Goal: Navigation & Orientation: Find specific page/section

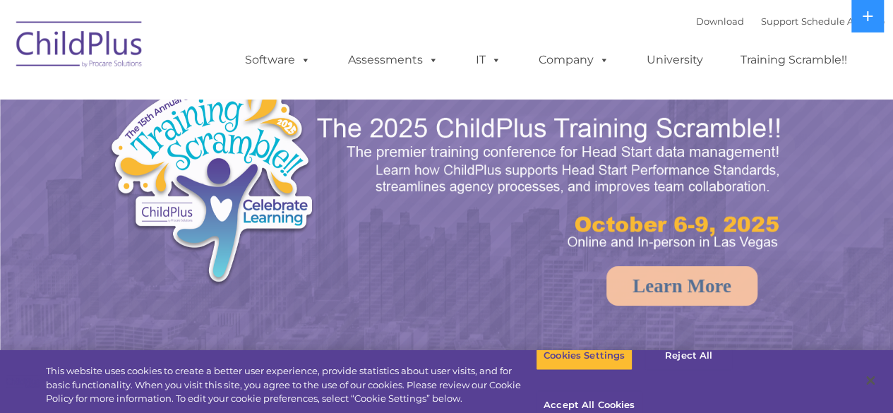
select select "MEDIUM"
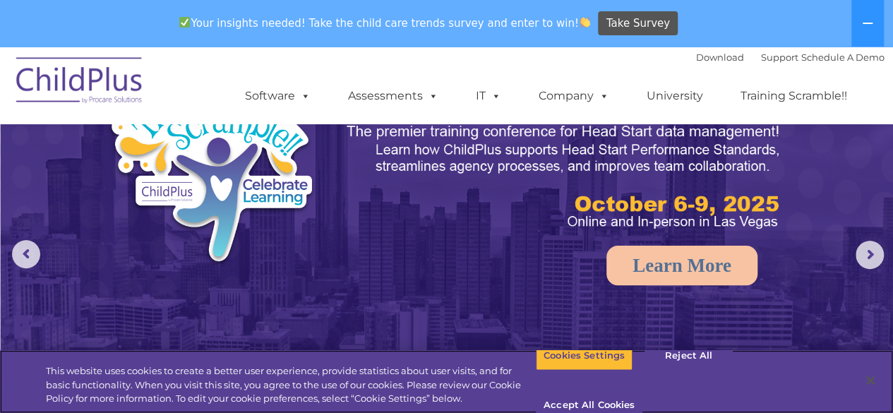
scroll to position [75, 0]
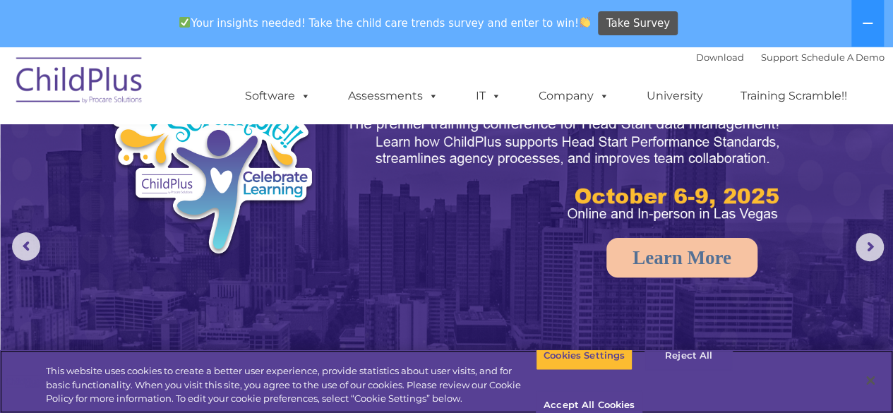
click at [675, 371] on button "Reject All" at bounding box center [688, 356] width 88 height 30
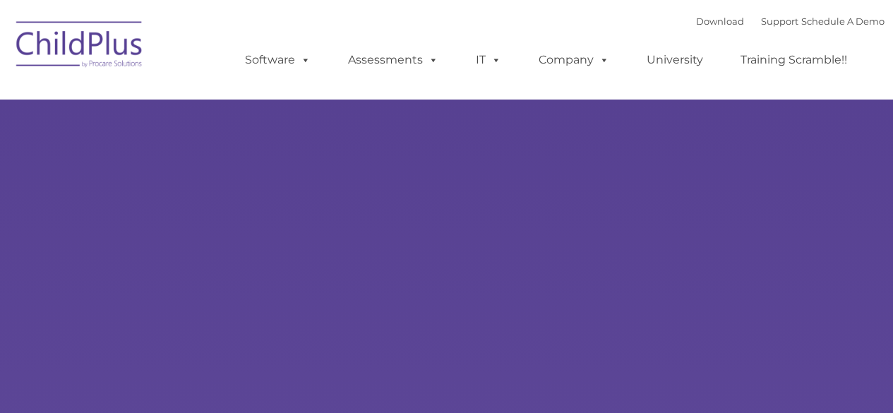
type input ""
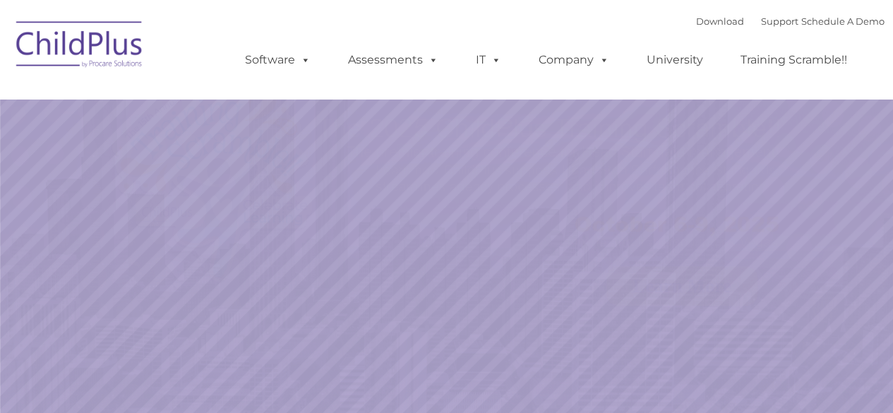
select select "MEDIUM"
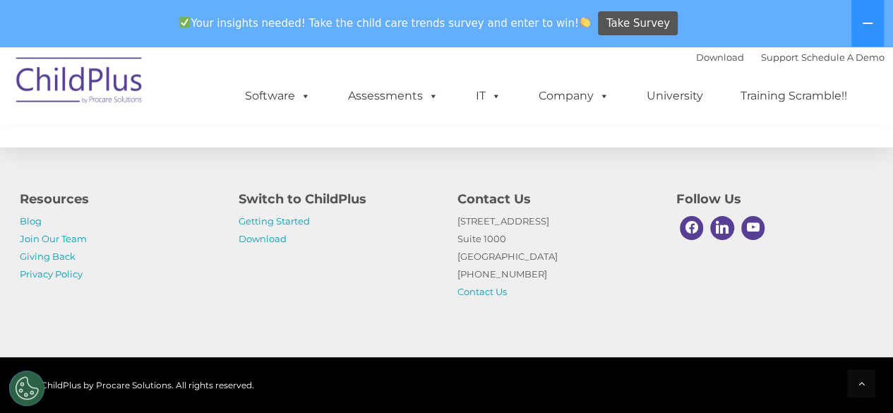
scroll to position [1758, 0]
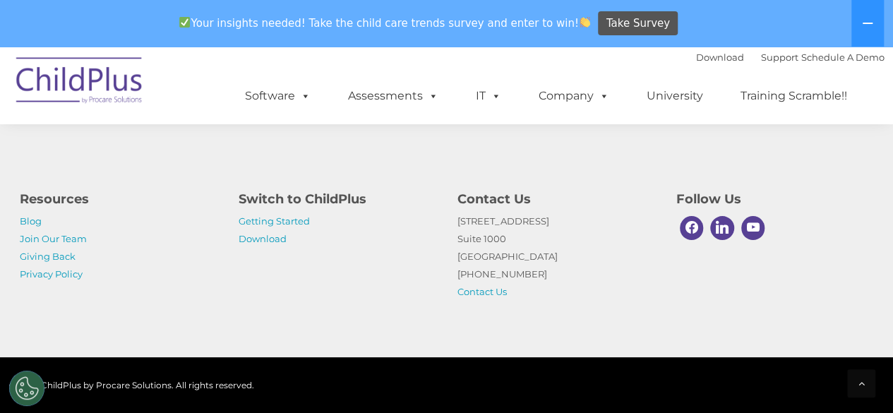
click at [354, 201] on h4 "Switch to ChildPlus" at bounding box center [338, 199] width 198 height 20
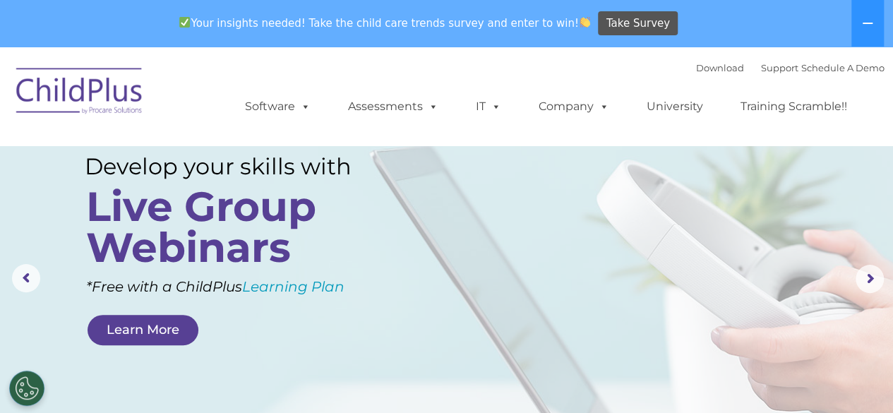
scroll to position [0, 0]
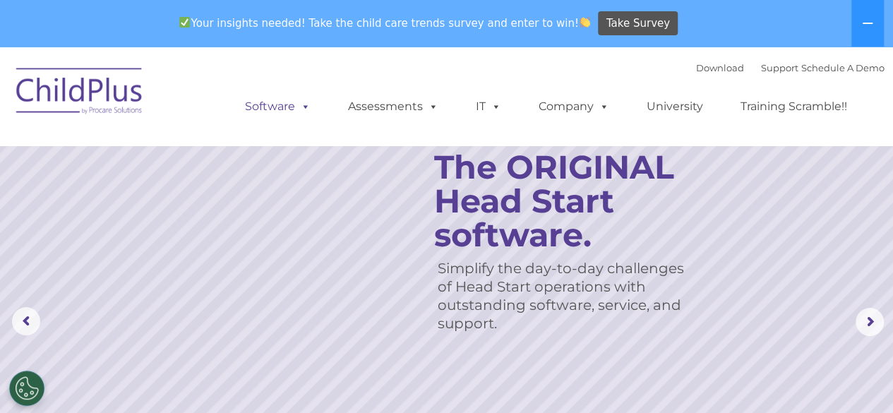
click at [280, 110] on link "Software" at bounding box center [278, 106] width 94 height 28
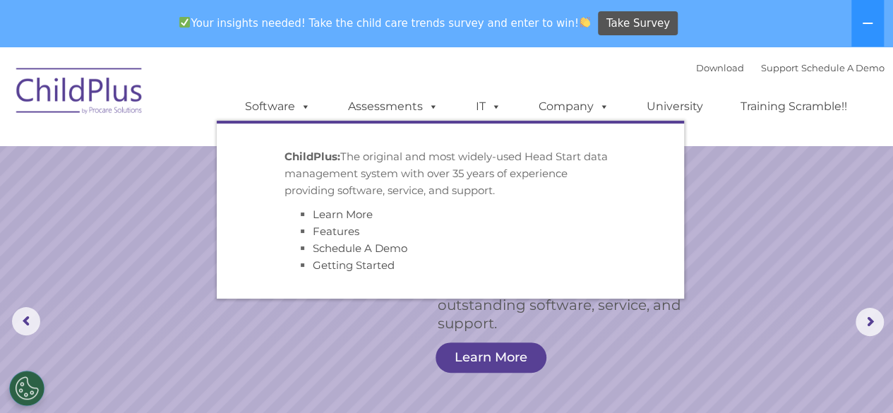
click at [720, 196] on rs-slide "Simplify the day-to-day challenges of Head Start operations with outstanding so…" at bounding box center [446, 322] width 893 height 551
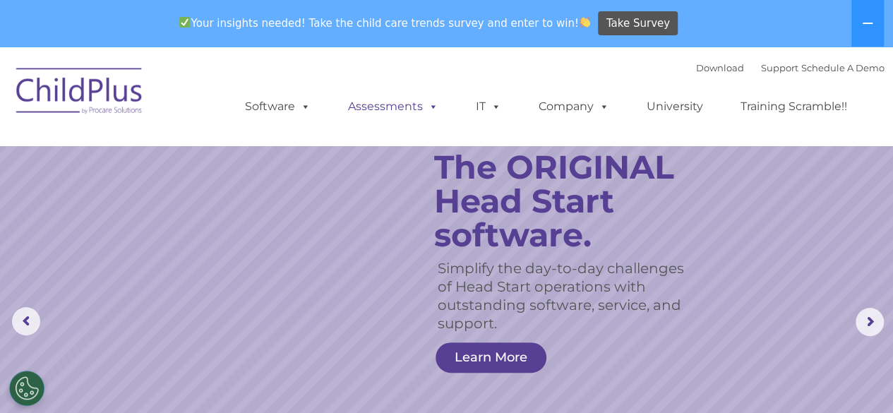
click at [423, 112] on span at bounding box center [431, 106] width 16 height 13
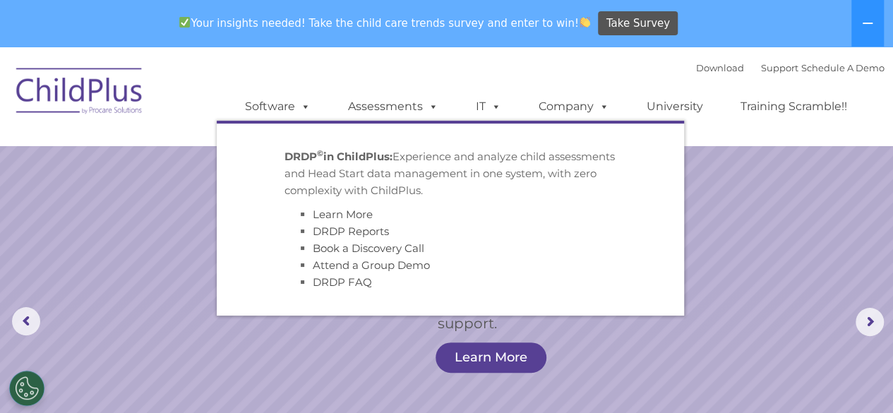
click at [723, 217] on rs-slide "Simplify the day-to-day challenges of Head Start operations with outstanding so…" at bounding box center [446, 322] width 893 height 551
